Goal: Navigation & Orientation: Find specific page/section

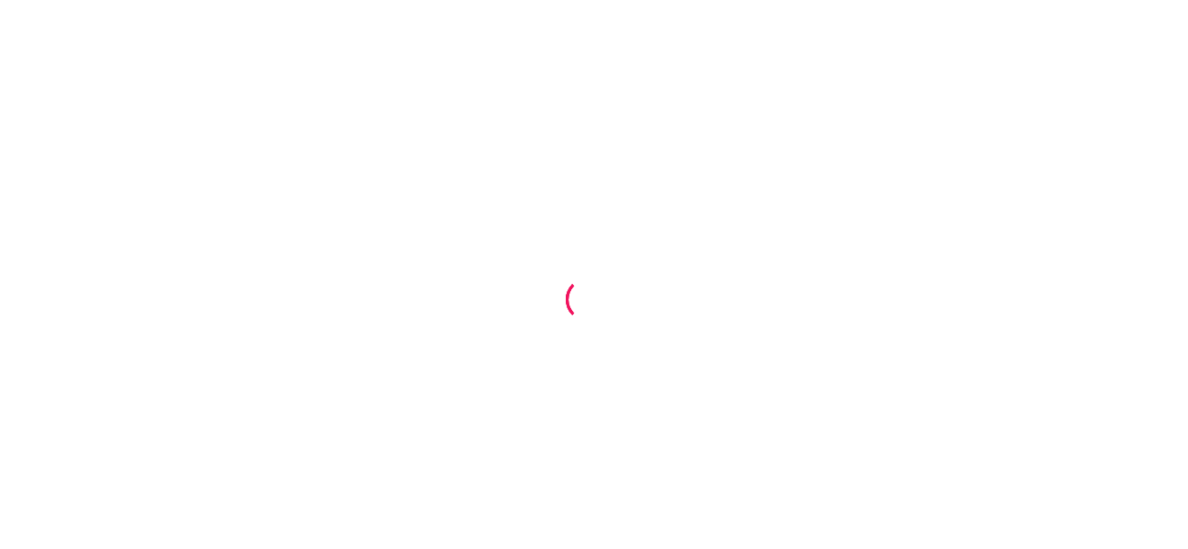
click at [280, 110] on div at bounding box center [594, 274] width 1188 height 549
drag, startPoint x: 280, startPoint y: 110, endPoint x: 222, endPoint y: 121, distance: 59.2
click at [222, 121] on div at bounding box center [594, 274] width 1188 height 549
click at [249, 114] on div at bounding box center [594, 274] width 1188 height 549
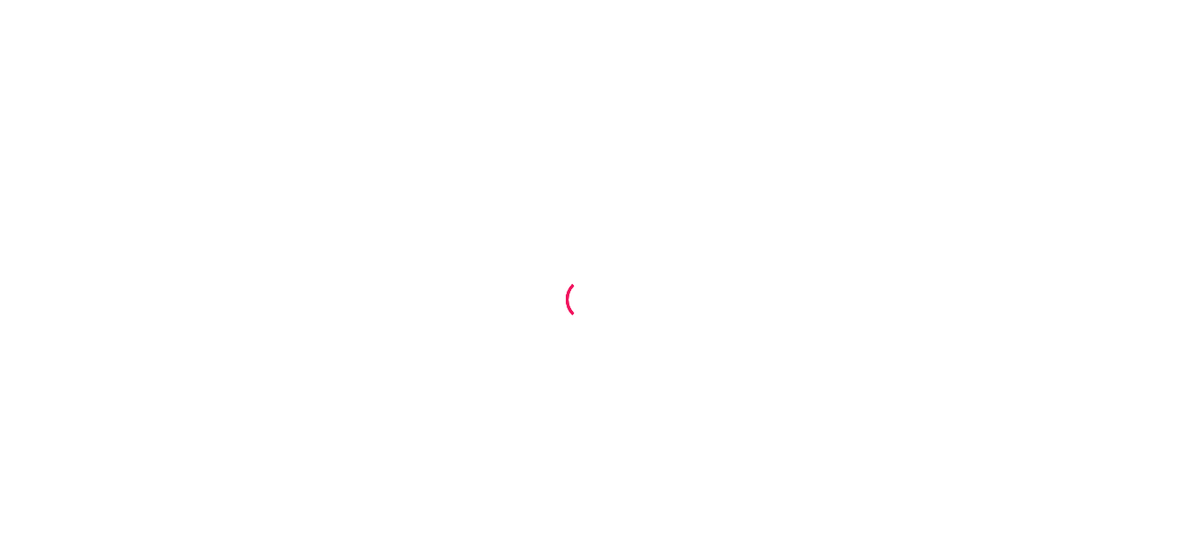
click at [249, 114] on div at bounding box center [594, 274] width 1188 height 549
click at [604, 218] on div at bounding box center [594, 274] width 1188 height 549
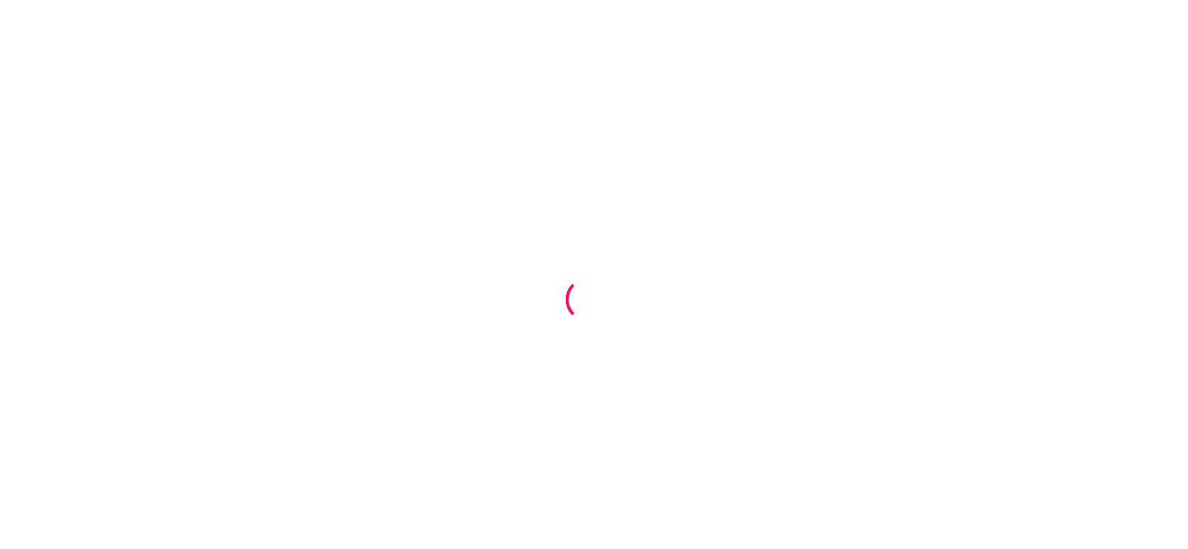
click at [604, 218] on div at bounding box center [594, 274] width 1188 height 549
click at [534, 269] on div at bounding box center [594, 274] width 1188 height 549
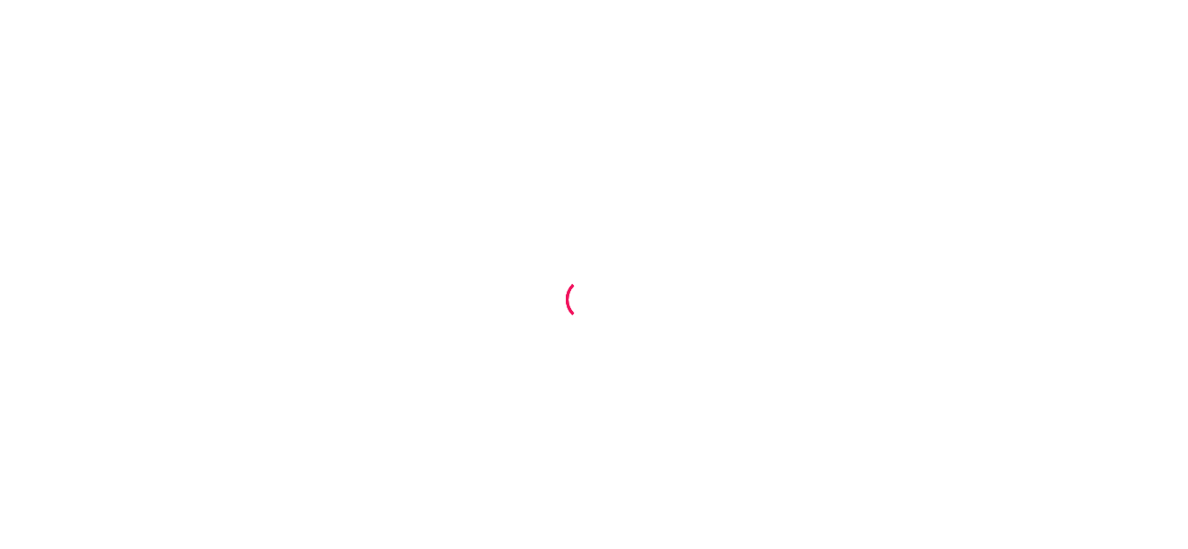
click at [534, 269] on div at bounding box center [594, 274] width 1188 height 549
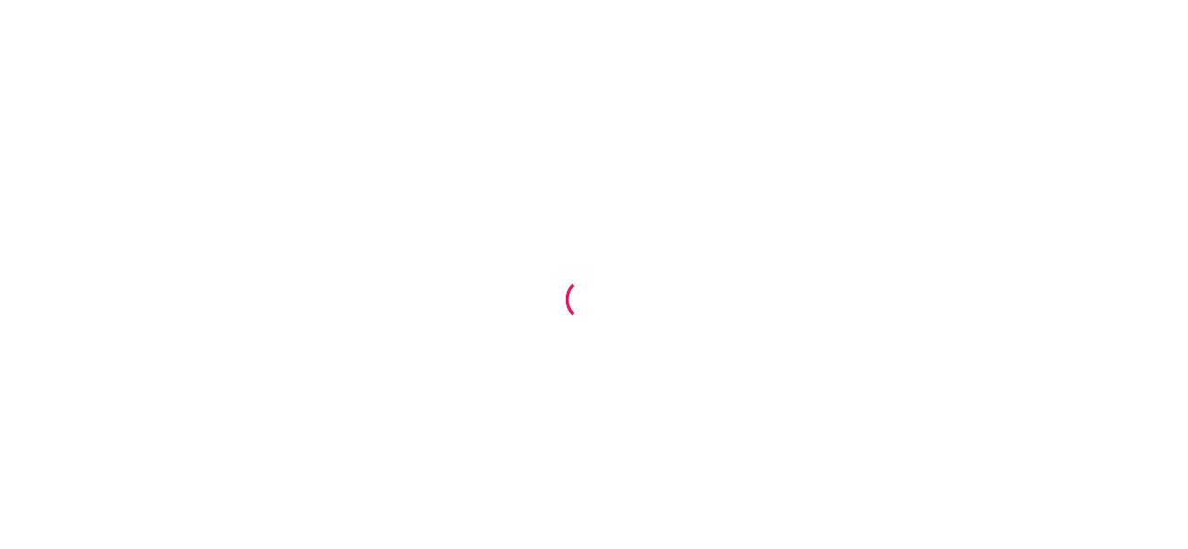
click at [534, 269] on div at bounding box center [594, 274] width 1188 height 549
click at [515, 147] on div at bounding box center [594, 274] width 1188 height 549
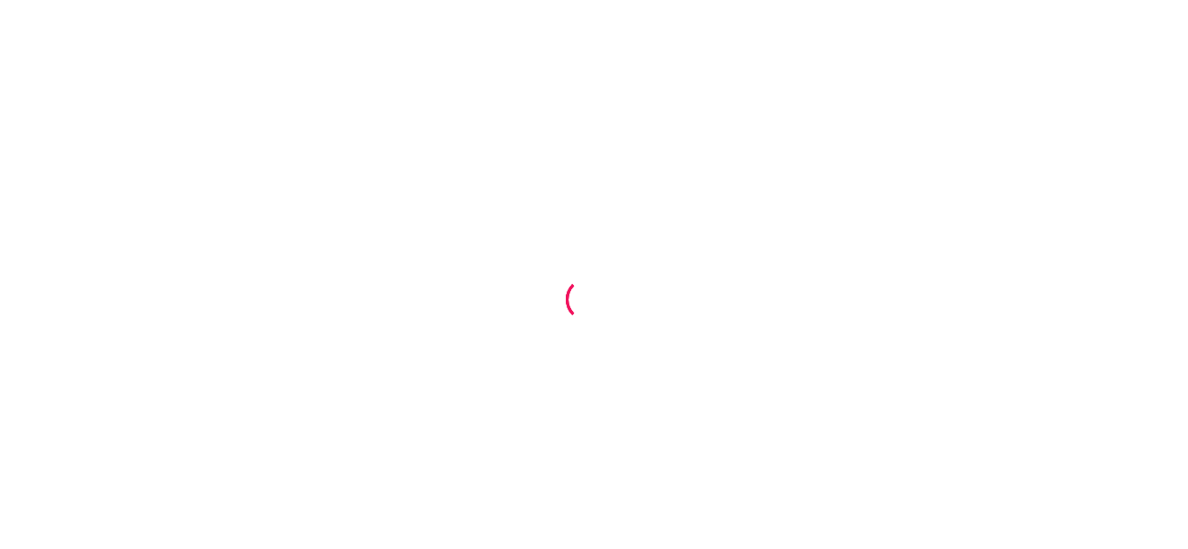
click at [515, 147] on div at bounding box center [594, 274] width 1188 height 549
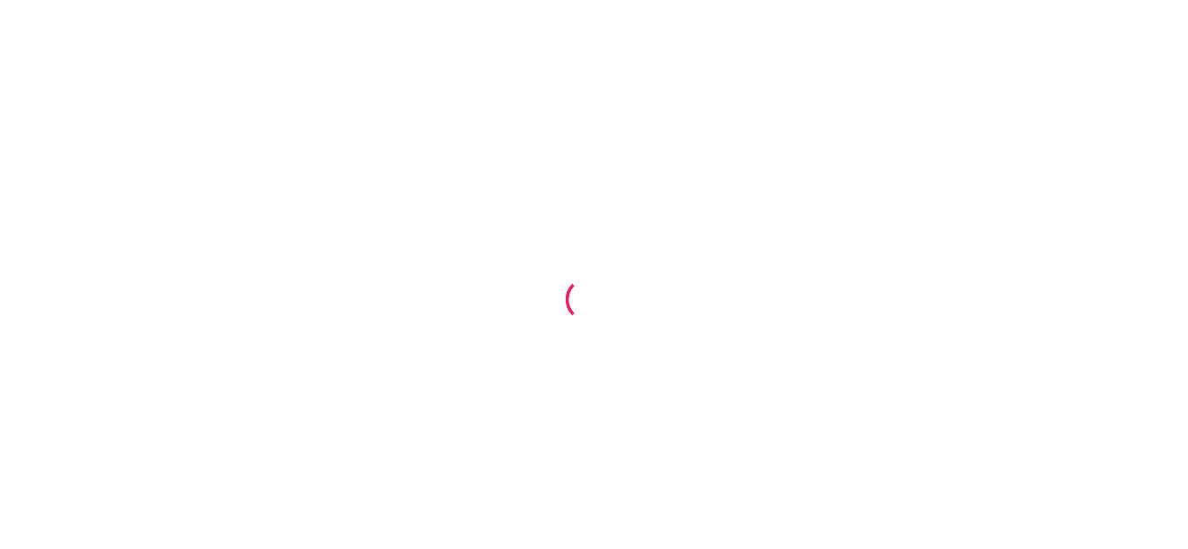
click at [515, 147] on div at bounding box center [594, 274] width 1188 height 549
click at [430, 128] on div at bounding box center [594, 274] width 1188 height 549
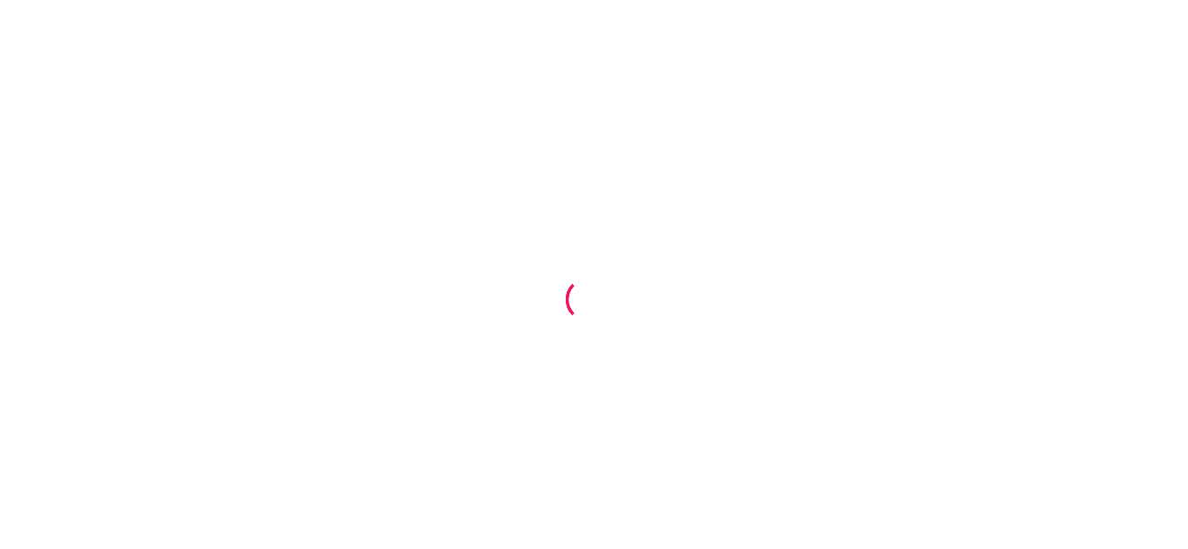
click at [821, 167] on div at bounding box center [594, 274] width 1188 height 549
click at [263, 168] on div at bounding box center [594, 274] width 1188 height 549
drag, startPoint x: 0, startPoint y: 0, endPoint x: 263, endPoint y: 168, distance: 312.5
click at [263, 168] on div at bounding box center [594, 274] width 1188 height 549
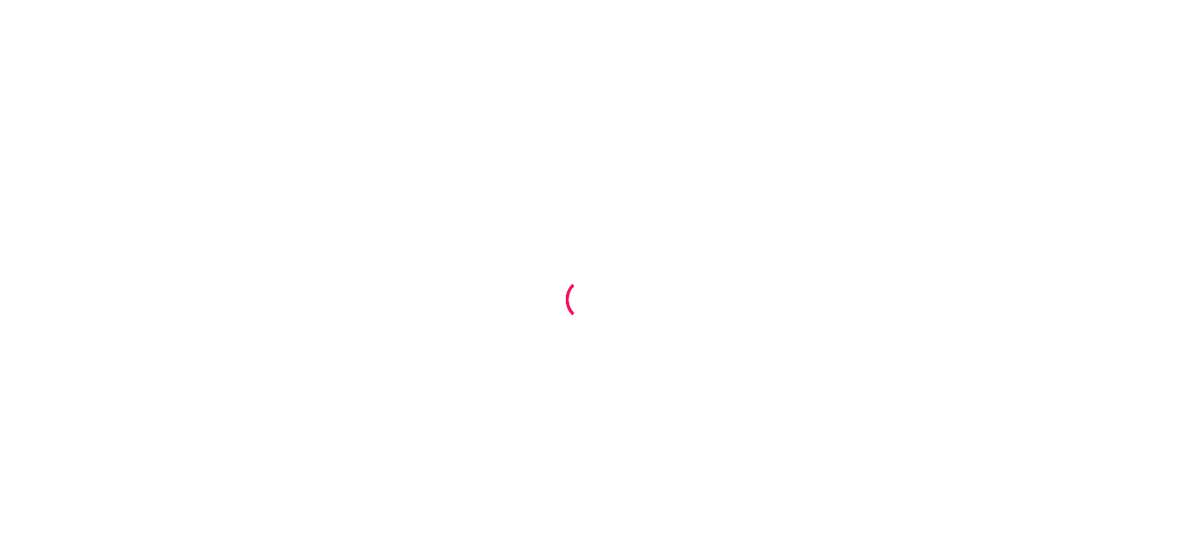
click at [263, 168] on div at bounding box center [594, 274] width 1188 height 549
click at [794, 362] on div at bounding box center [594, 274] width 1188 height 549
click at [247, 165] on div at bounding box center [594, 274] width 1188 height 549
drag, startPoint x: 0, startPoint y: 0, endPoint x: 247, endPoint y: 165, distance: 297.1
click at [247, 165] on div at bounding box center [594, 274] width 1188 height 549
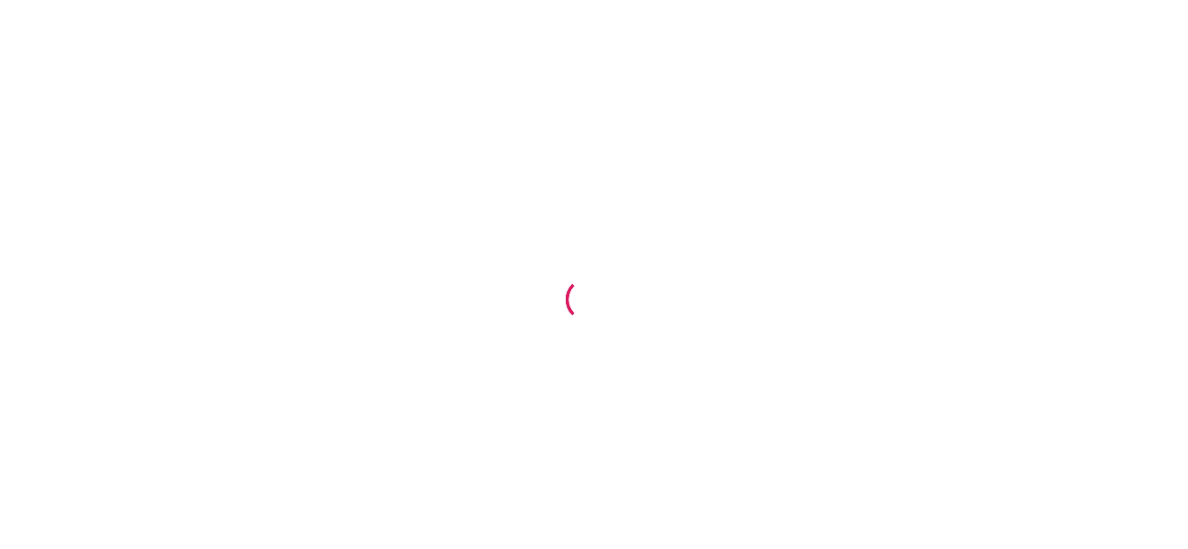
click at [391, 117] on div at bounding box center [594, 274] width 1188 height 549
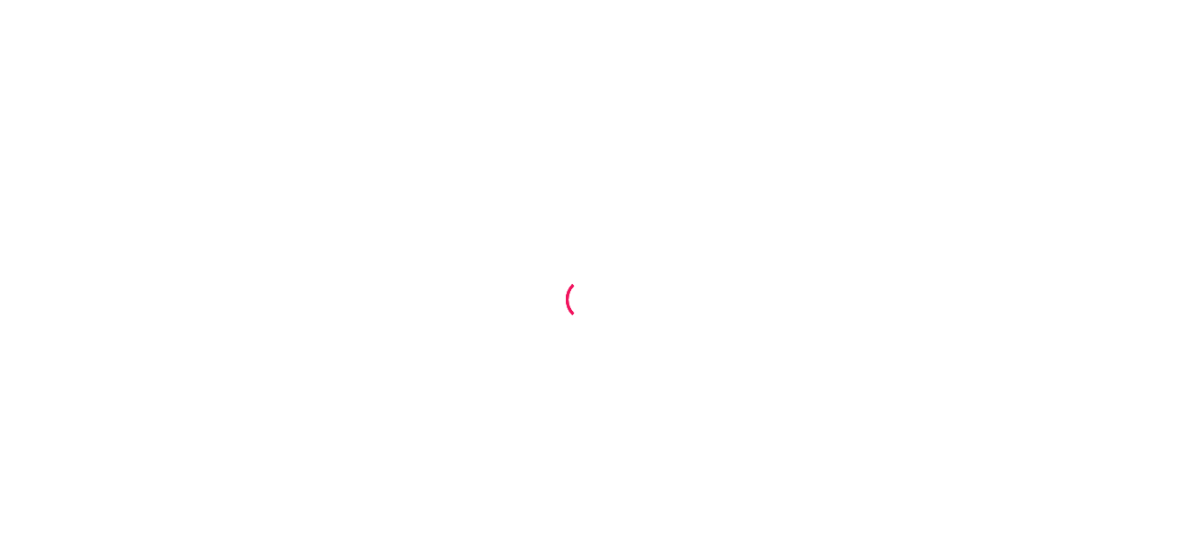
click at [391, 117] on div at bounding box center [594, 274] width 1188 height 549
click at [198, 155] on div at bounding box center [594, 274] width 1188 height 549
